Goal: Task Accomplishment & Management: Manage account settings

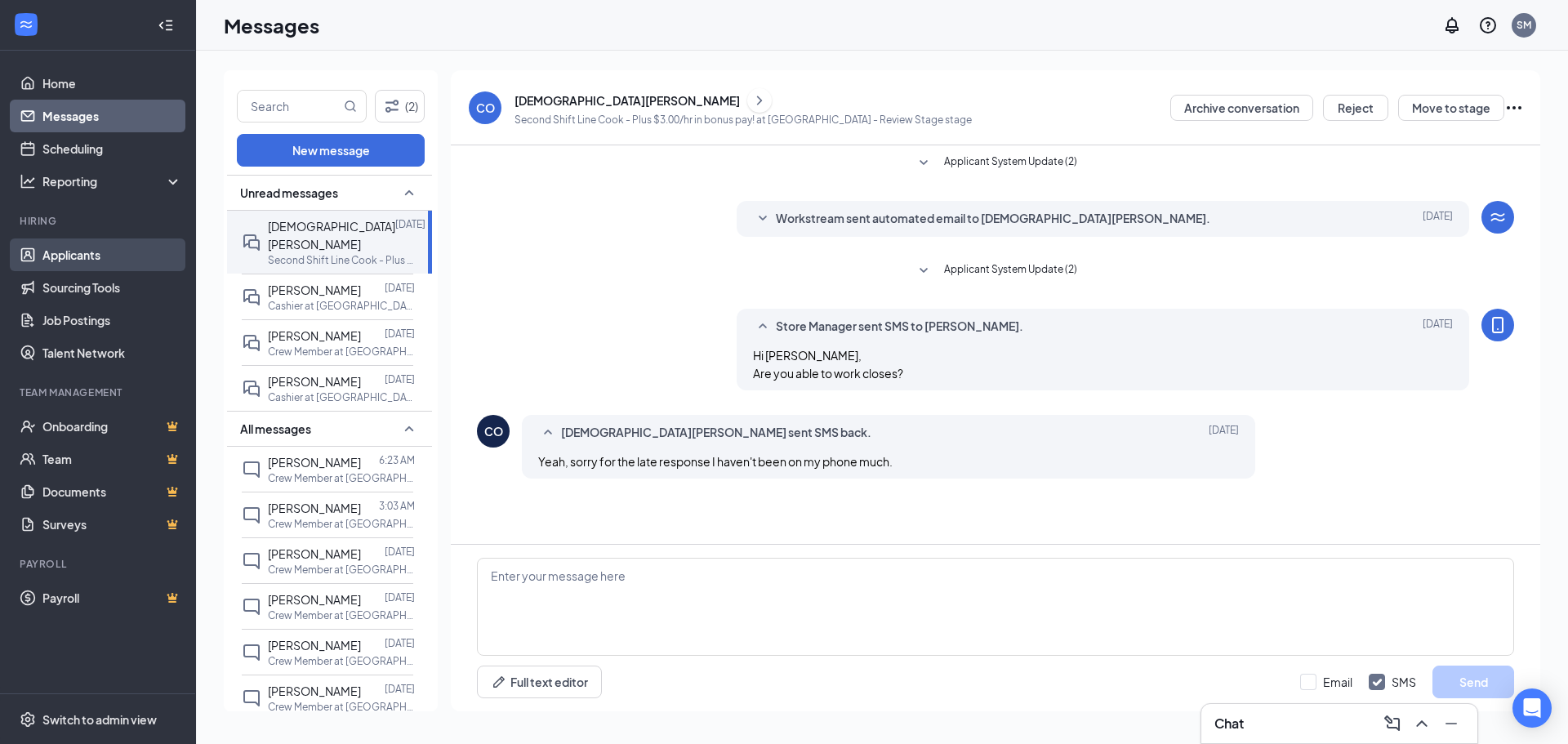
click at [85, 251] on link "Applicants" at bounding box center [112, 255] width 140 height 33
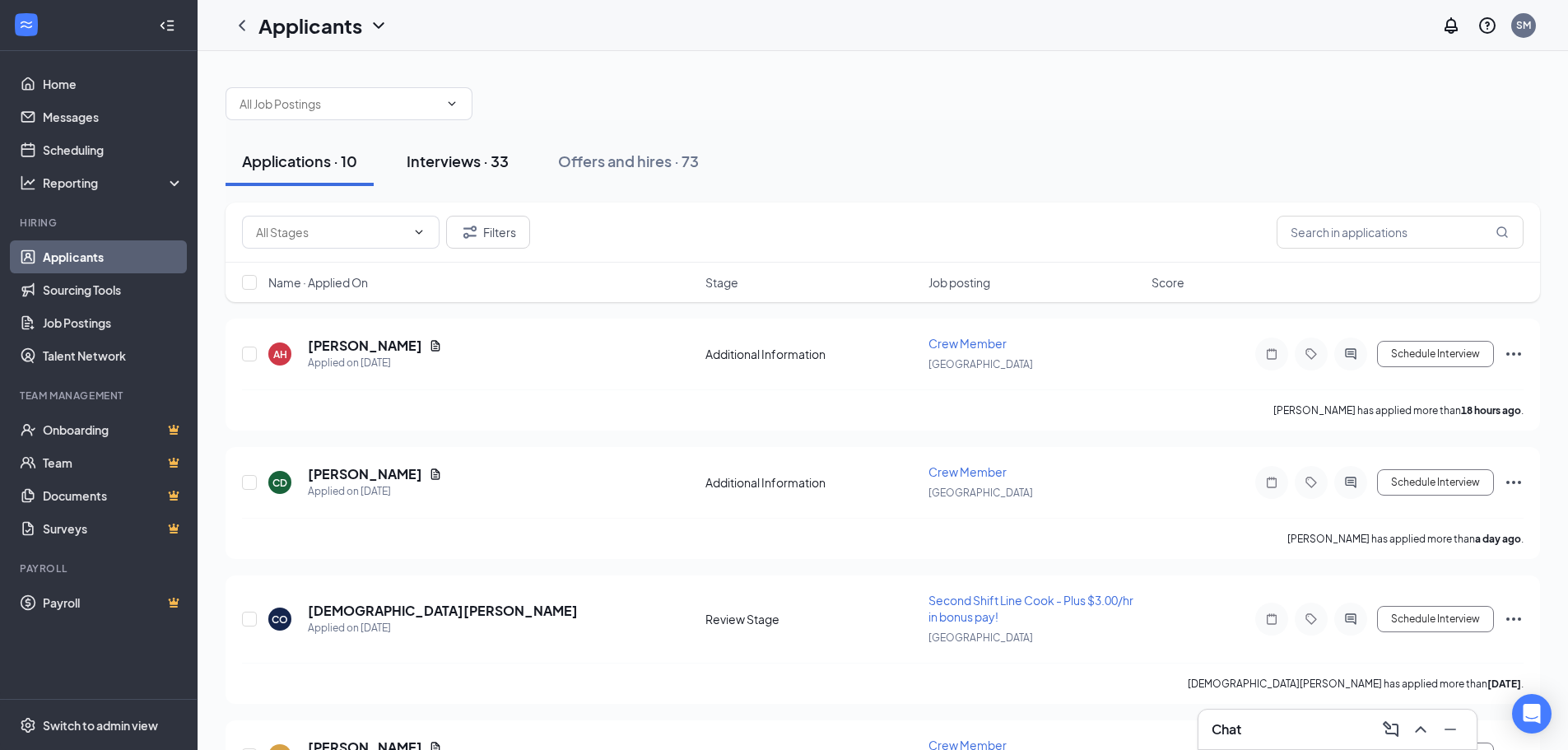
click at [472, 164] on div "Interviews · 33" at bounding box center [458, 160] width 102 height 20
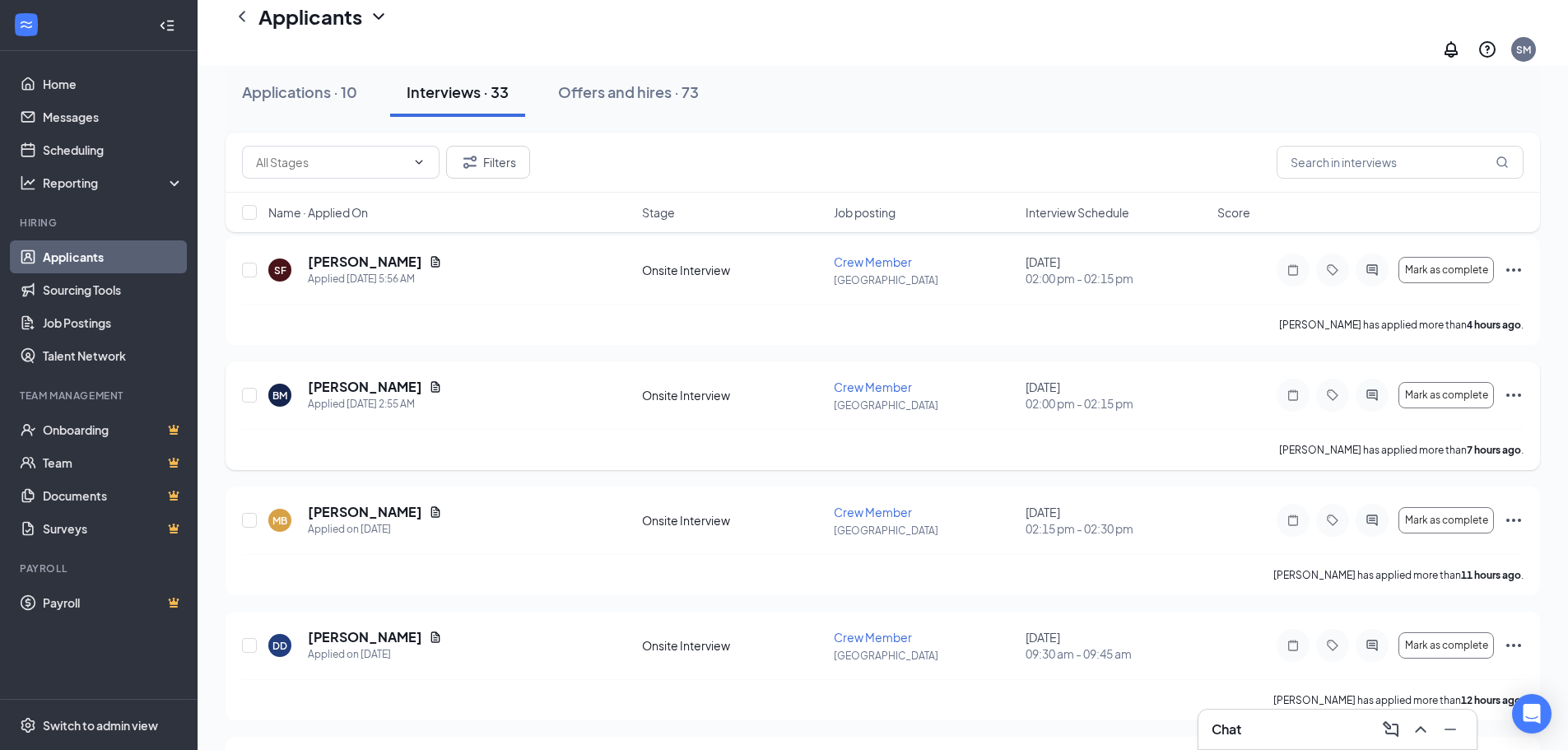
scroll to position [247, 0]
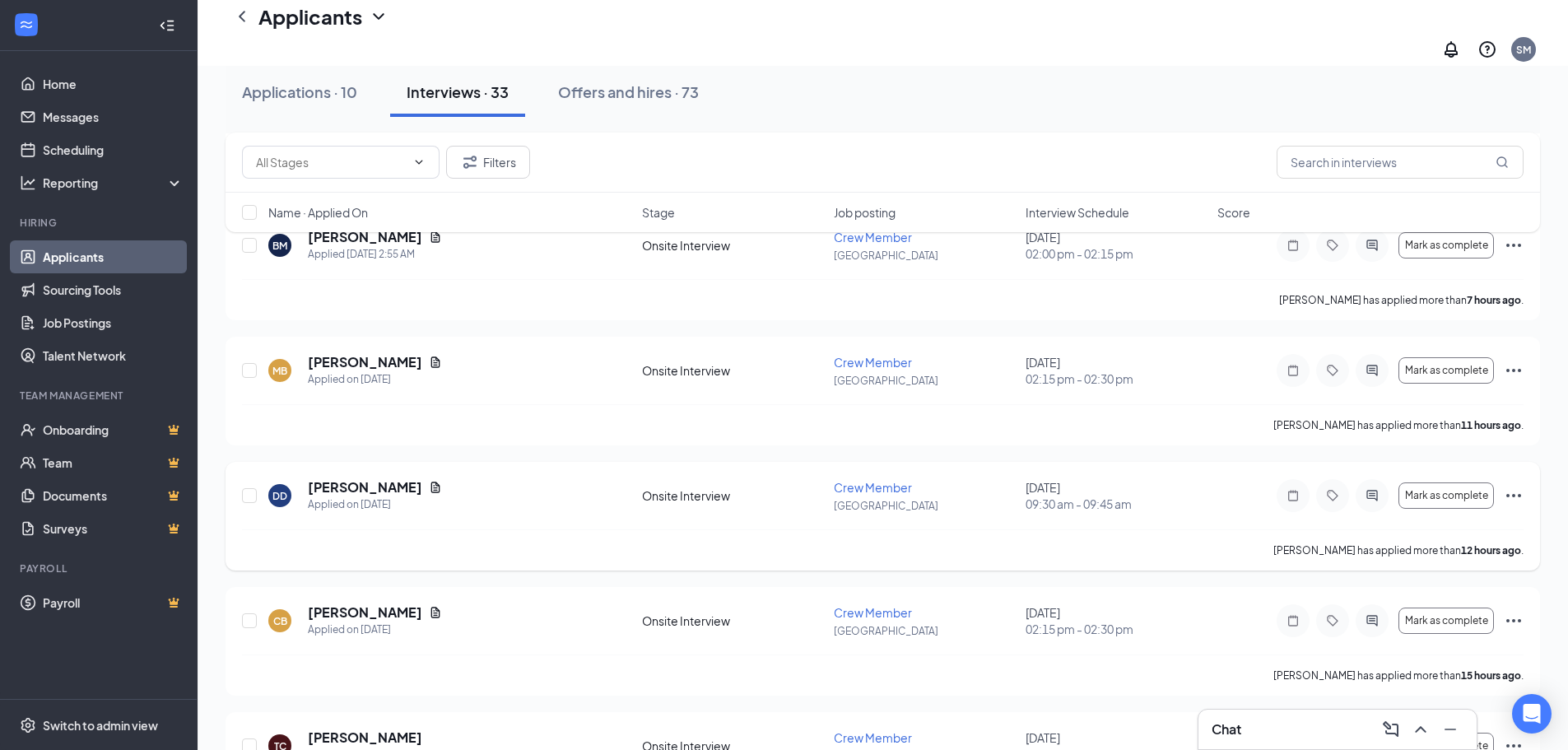
click at [1519, 486] on icon "Ellipses" at bounding box center [1514, 496] width 19 height 19
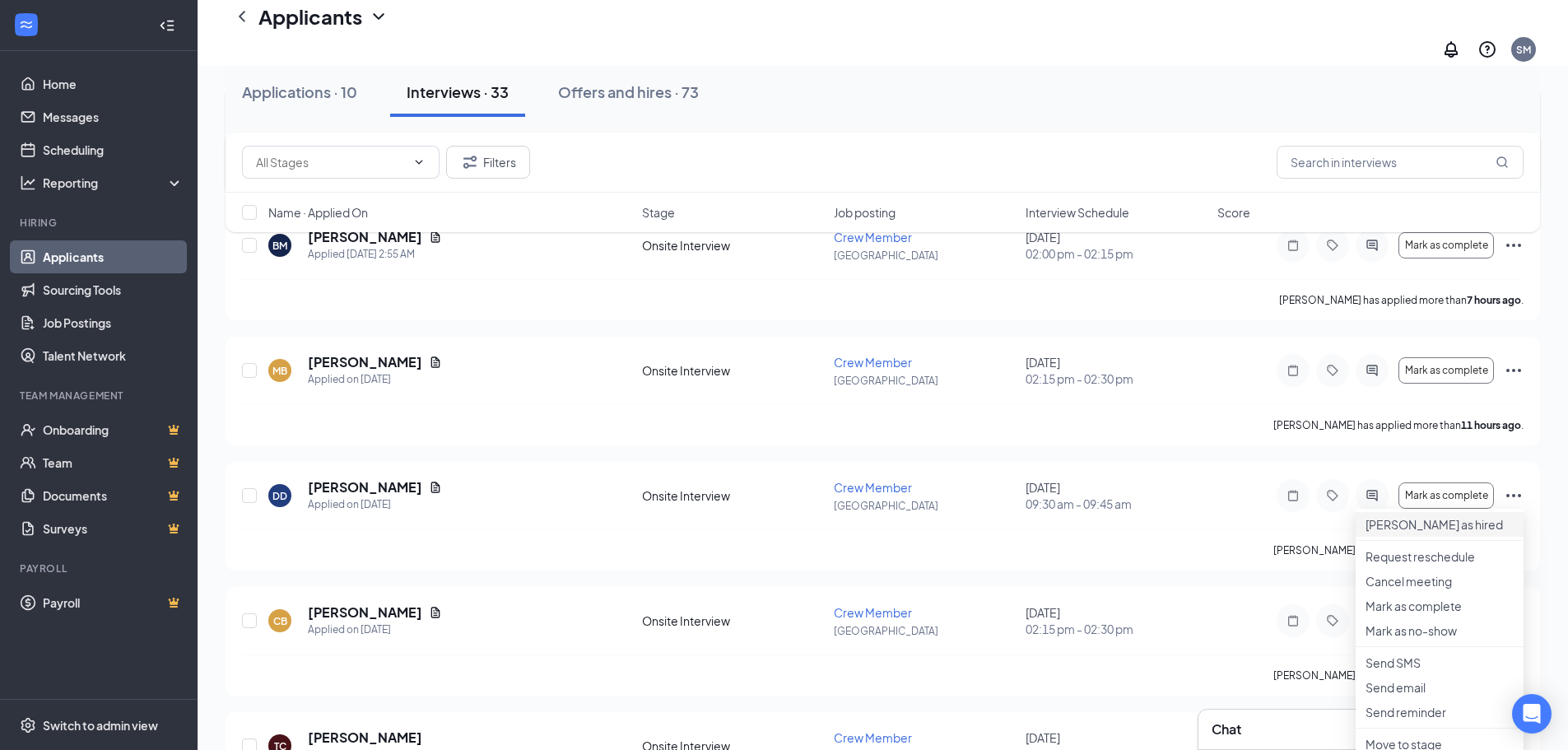
click at [1417, 523] on p "[PERSON_NAME] as hired" at bounding box center [1440, 524] width 148 height 16
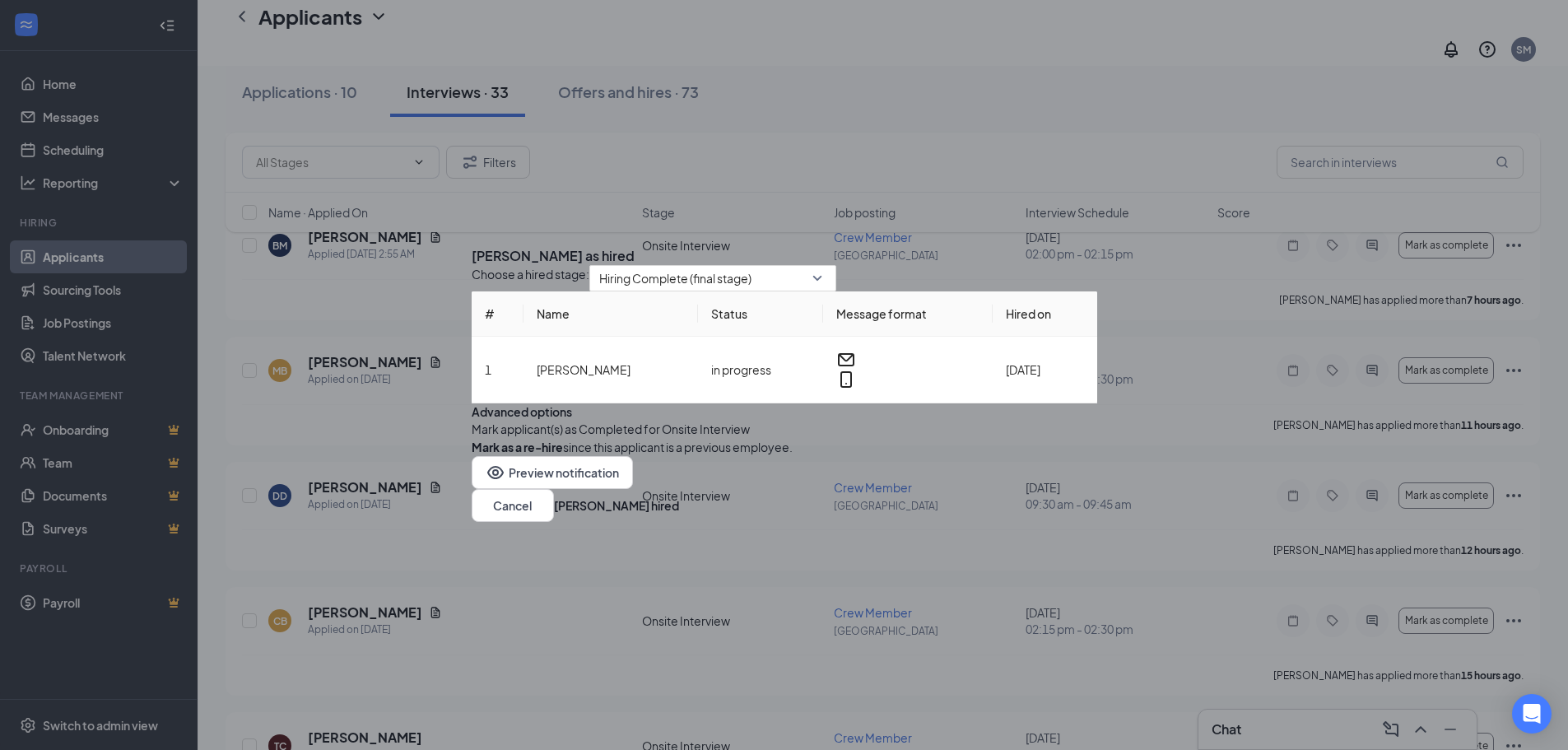
click at [471, 438] on button "button" at bounding box center [471, 429] width 0 height 18
click at [679, 515] on button "[PERSON_NAME] hired" at bounding box center [617, 505] width 126 height 18
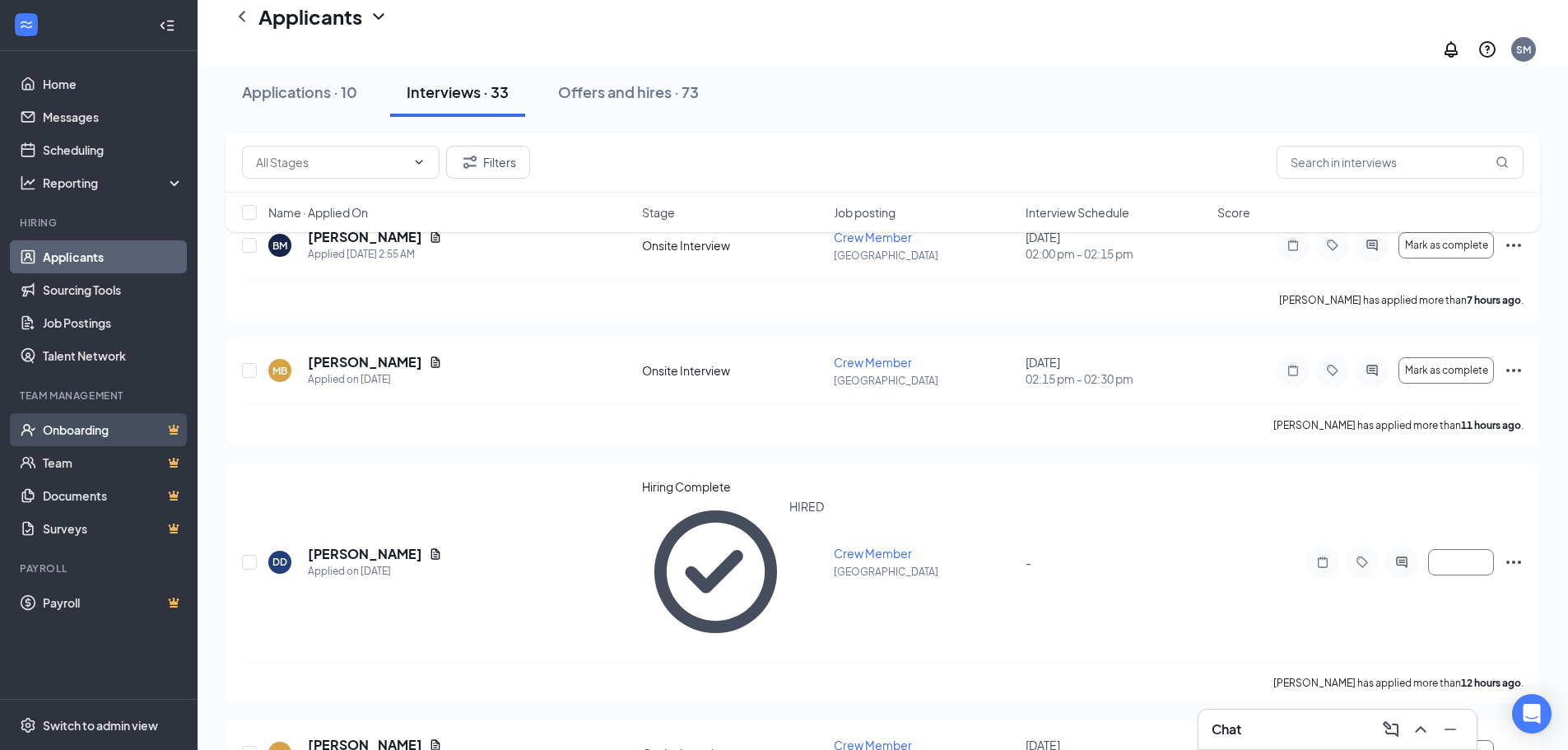
click at [96, 425] on link "Onboarding" at bounding box center [113, 430] width 141 height 33
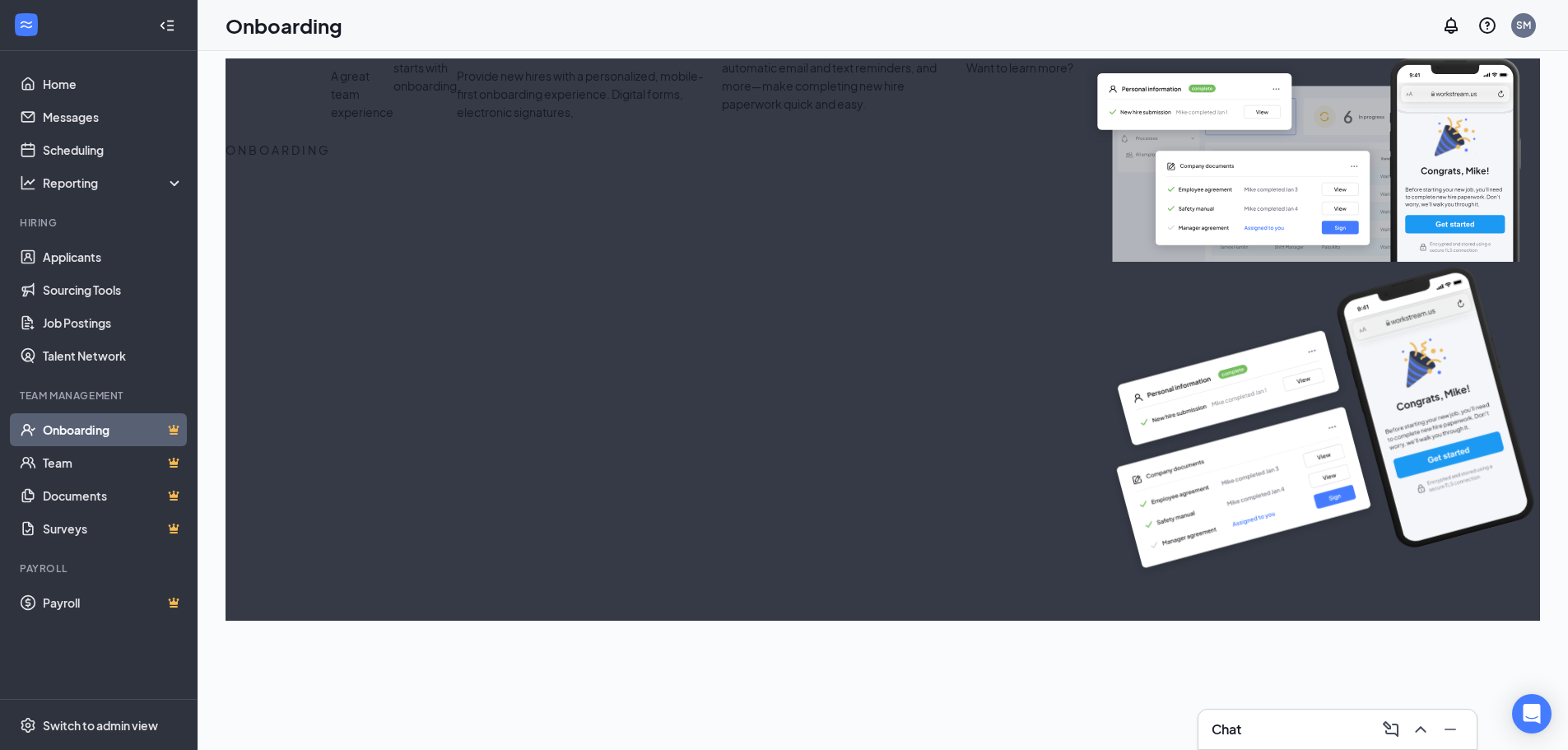
select select "US"
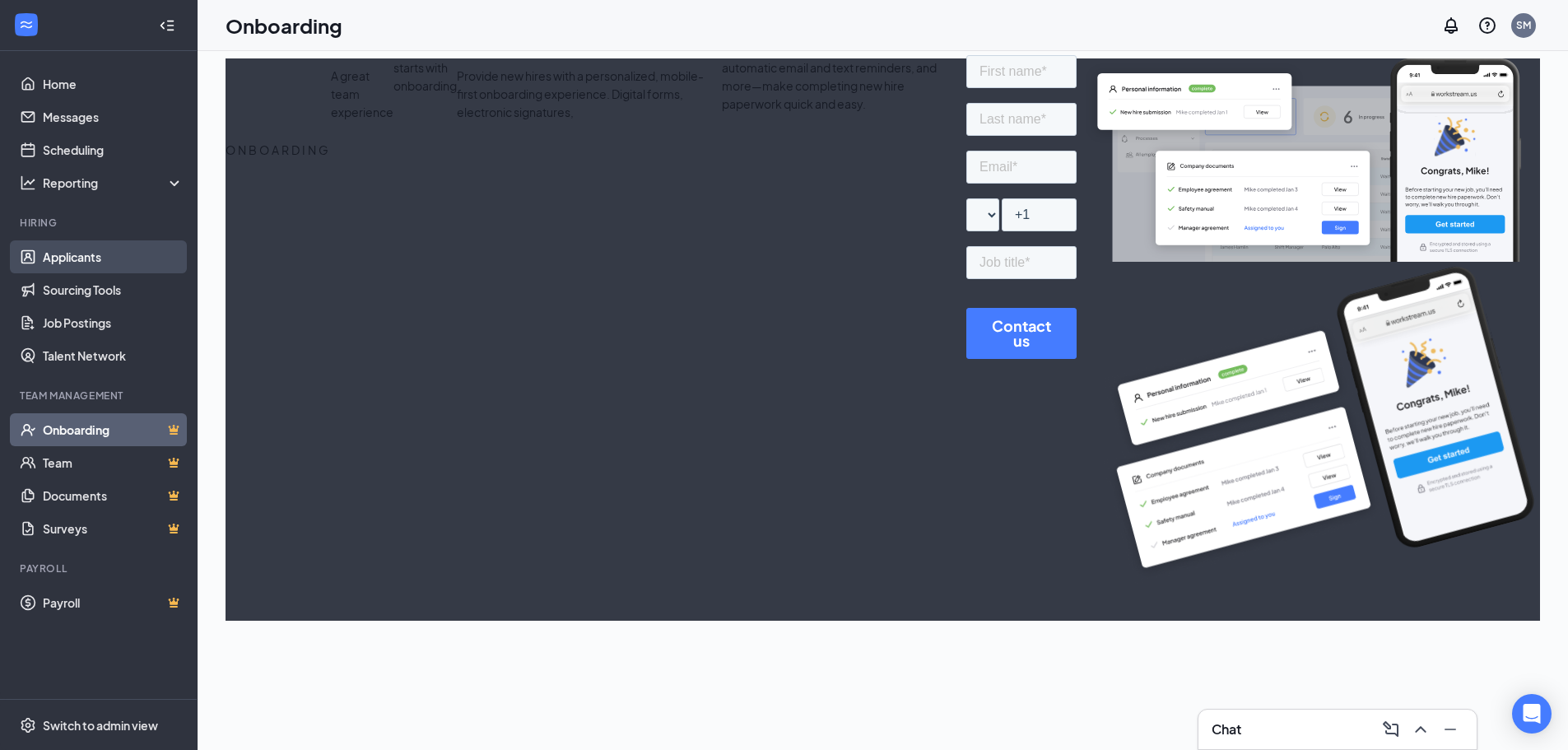
click at [93, 265] on link "Applicants" at bounding box center [113, 257] width 141 height 33
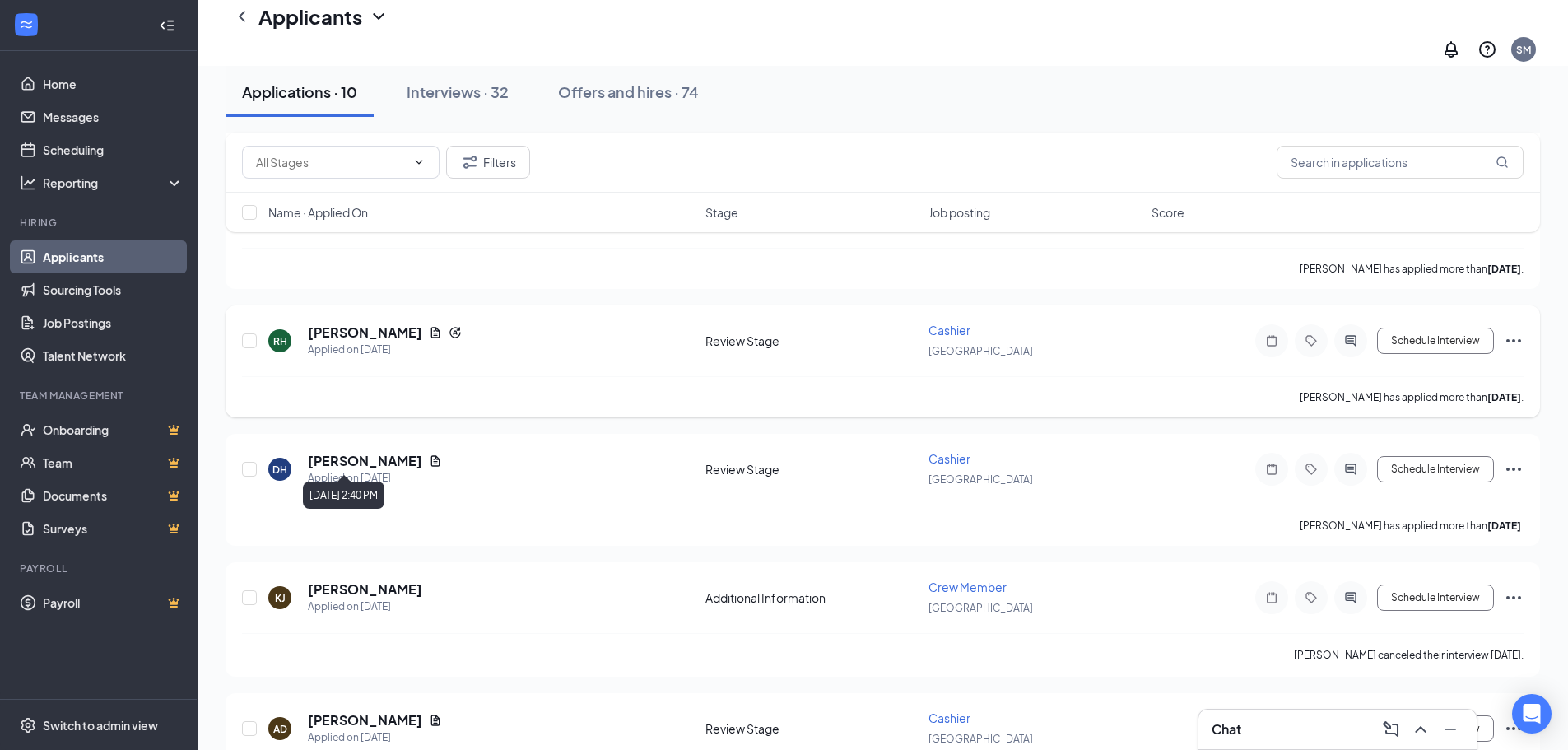
scroll to position [659, 0]
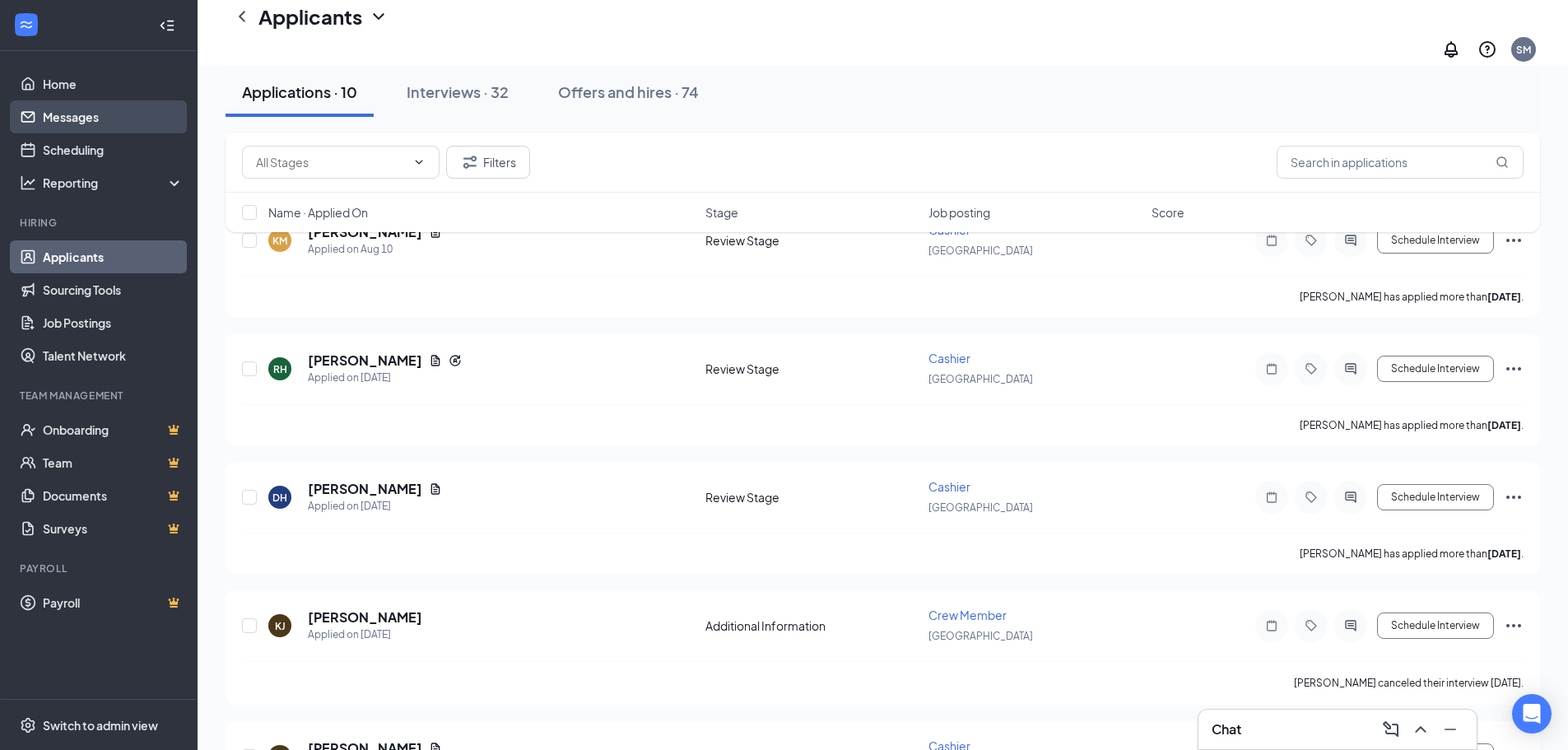
click at [102, 114] on link "Messages" at bounding box center [113, 117] width 141 height 33
